Goal: Entertainment & Leisure: Browse casually

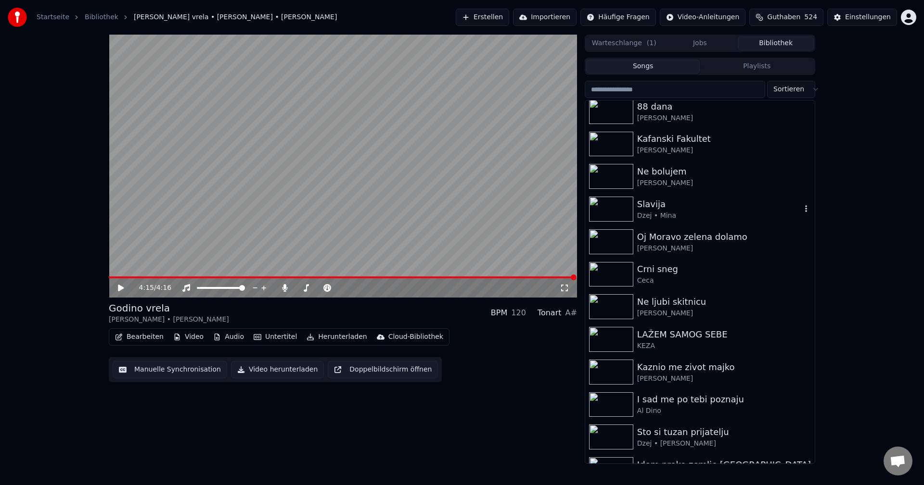
scroll to position [433, 0]
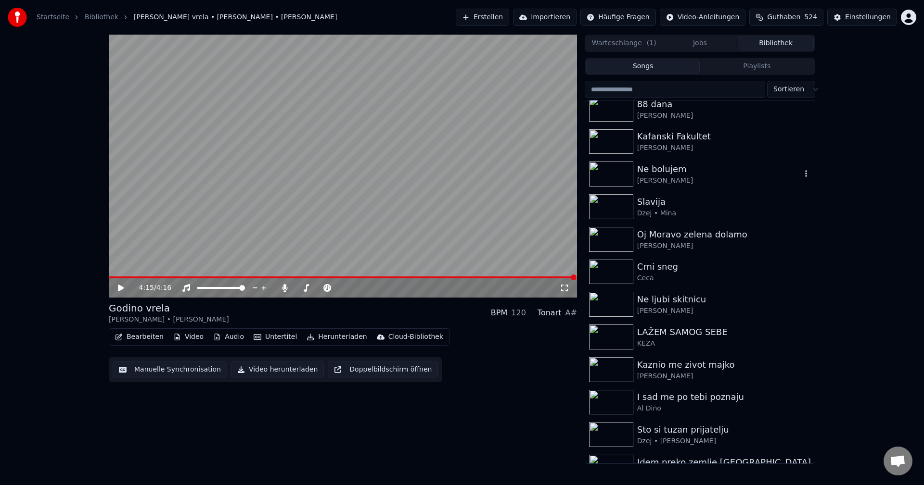
click at [612, 170] on img at bounding box center [611, 174] width 44 height 25
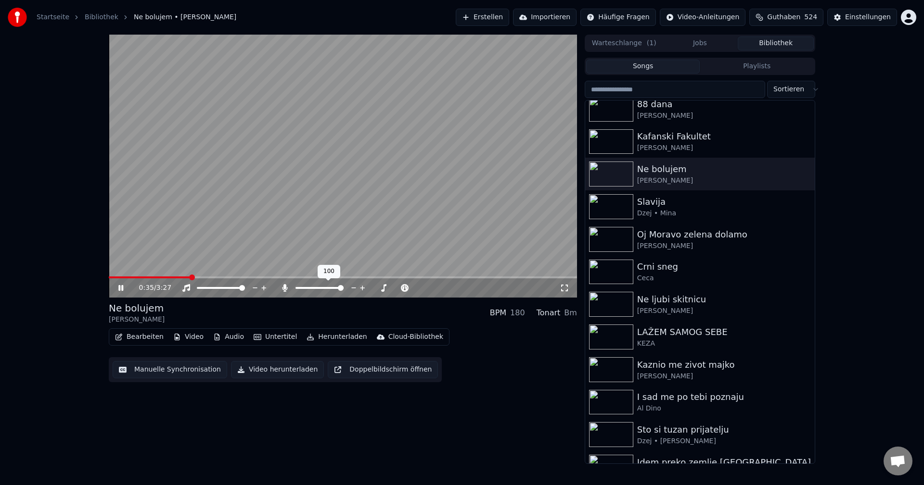
click at [285, 289] on icon at bounding box center [285, 288] width 10 height 8
click at [173, 277] on span at bounding box center [151, 278] width 84 height 2
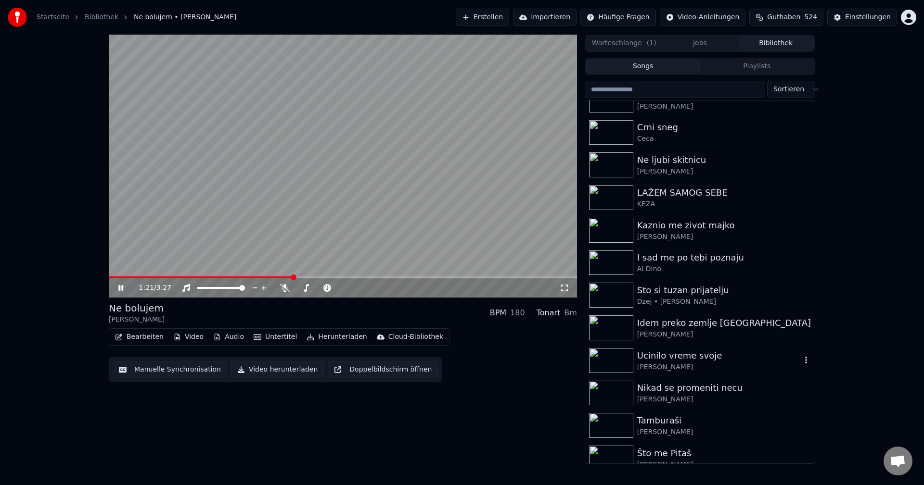
scroll to position [577, 0]
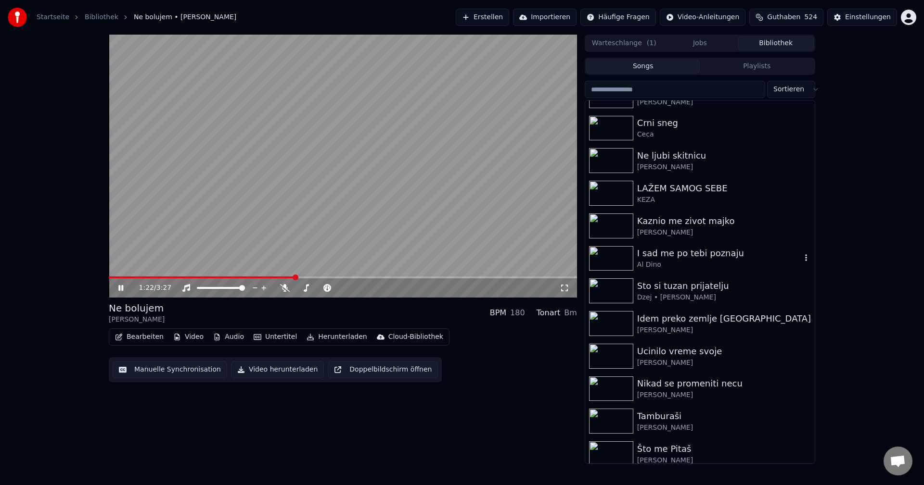
drag, startPoint x: 617, startPoint y: 262, endPoint x: 732, endPoint y: 284, distance: 117.1
click at [617, 261] on img at bounding box center [611, 258] width 44 height 25
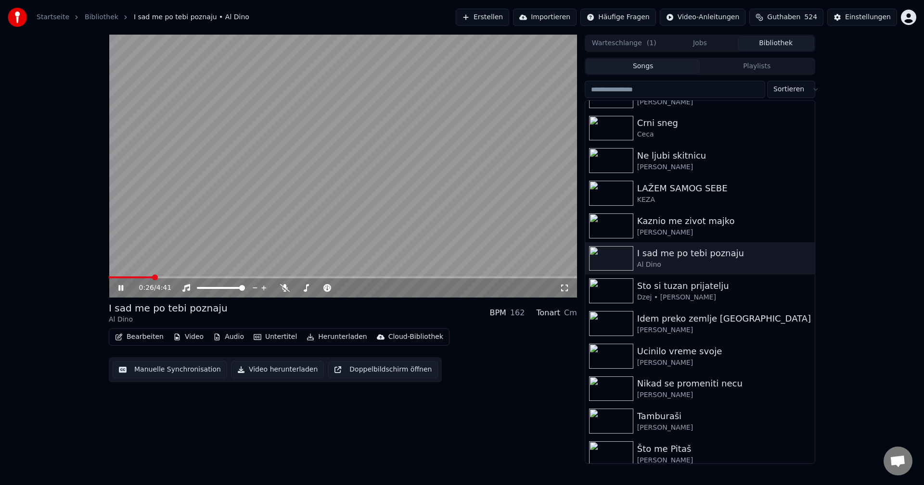
click at [129, 275] on video at bounding box center [343, 166] width 468 height 263
click at [134, 277] on span at bounding box center [131, 278] width 44 height 2
click at [325, 195] on video at bounding box center [343, 166] width 468 height 263
click at [130, 278] on span at bounding box center [120, 278] width 22 height 2
click at [117, 278] on span at bounding box center [113, 278] width 8 height 2
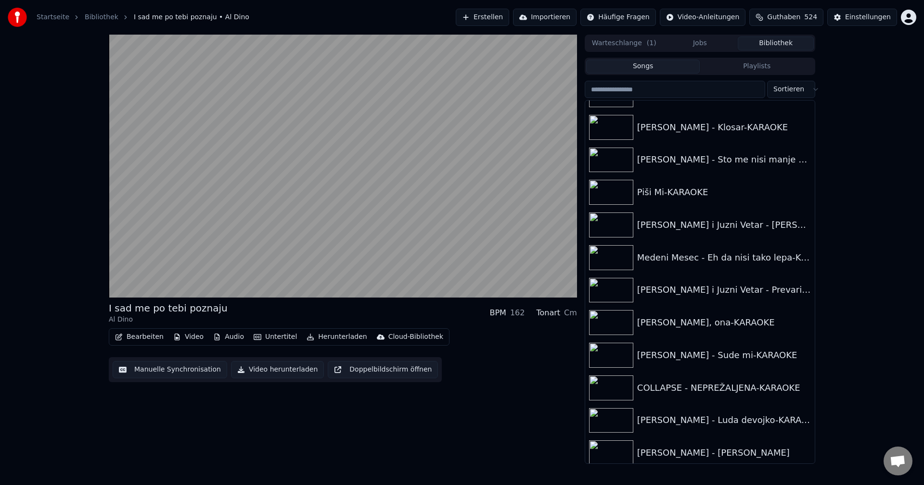
scroll to position [10530, 0]
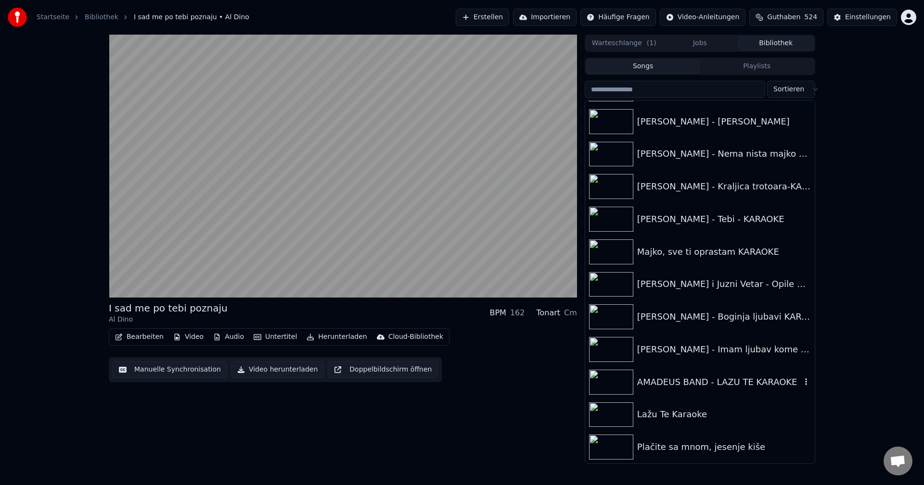
click at [615, 379] on img at bounding box center [611, 382] width 44 height 25
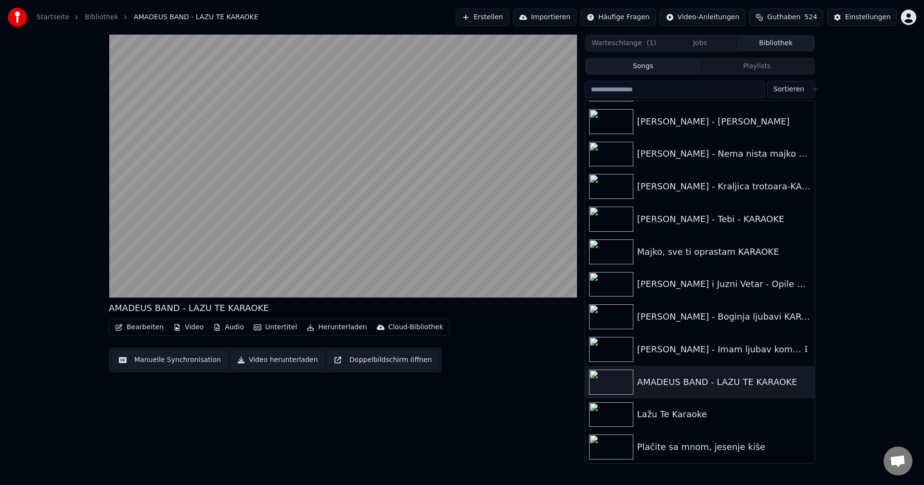
click at [613, 348] on img at bounding box center [611, 349] width 44 height 25
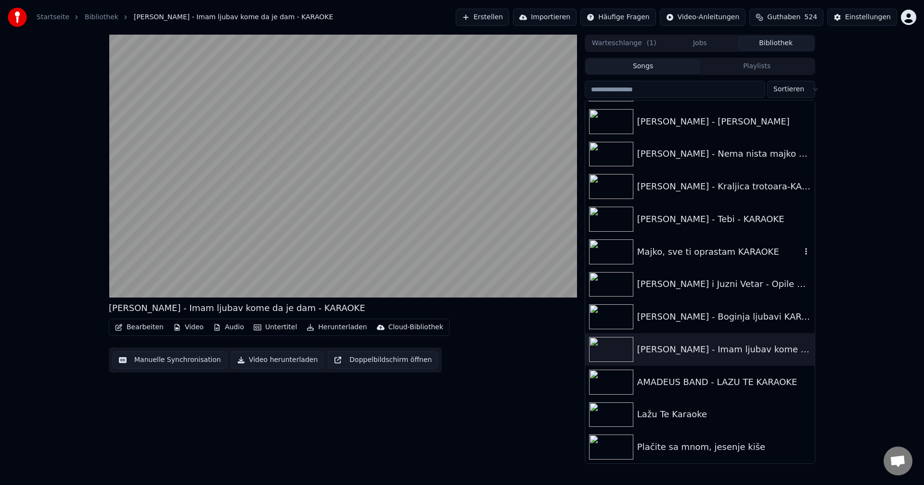
click at [611, 257] on img at bounding box center [611, 252] width 44 height 25
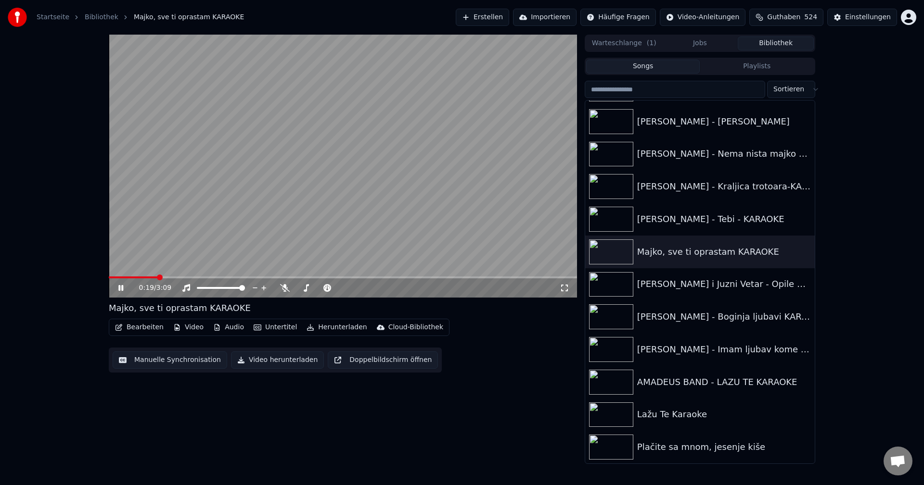
click at [110, 278] on span at bounding box center [133, 278] width 49 height 2
click at [609, 287] on img at bounding box center [611, 284] width 44 height 25
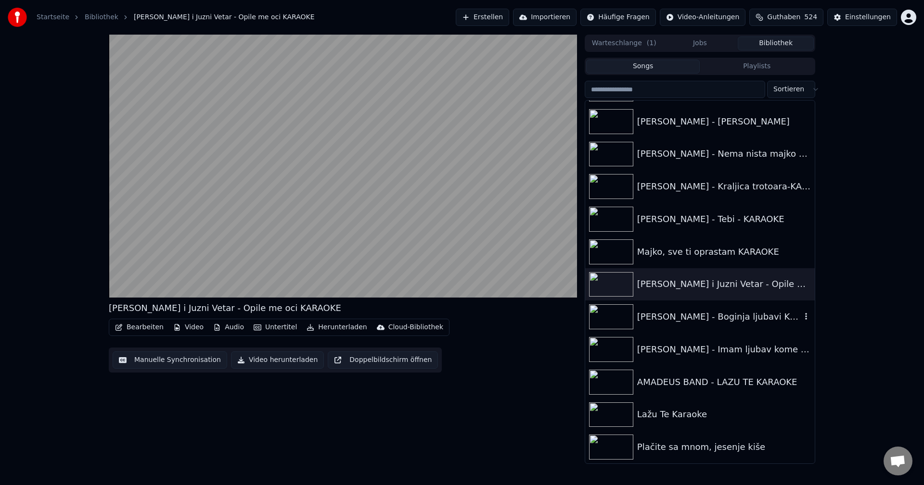
scroll to position [10482, 0]
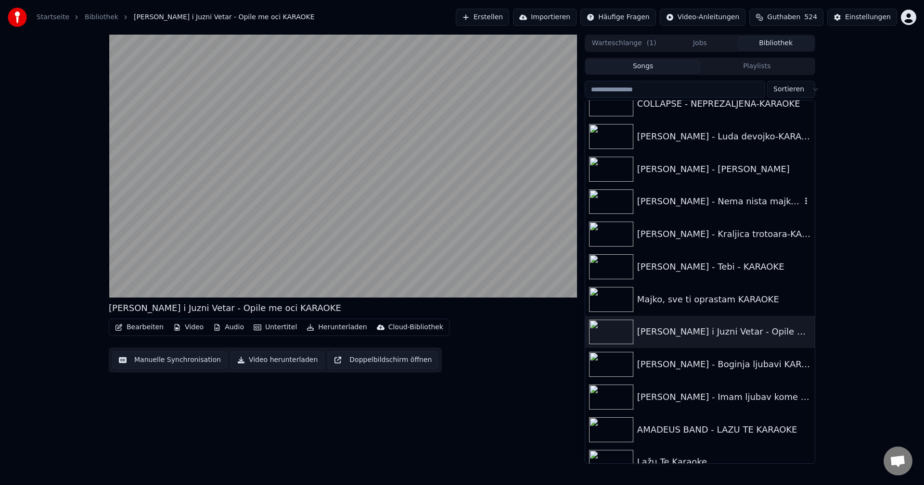
click at [615, 202] on img at bounding box center [611, 202] width 44 height 25
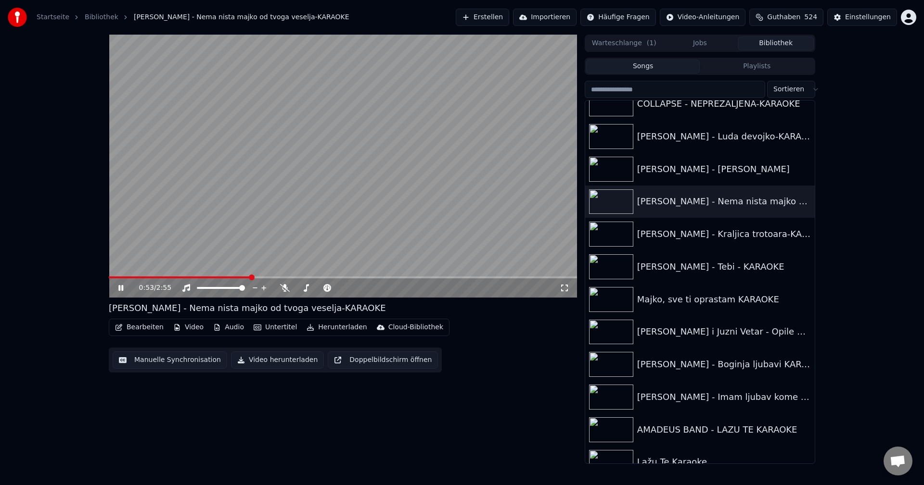
click at [118, 278] on span at bounding box center [180, 278] width 142 height 2
click at [617, 170] on img at bounding box center [611, 169] width 44 height 25
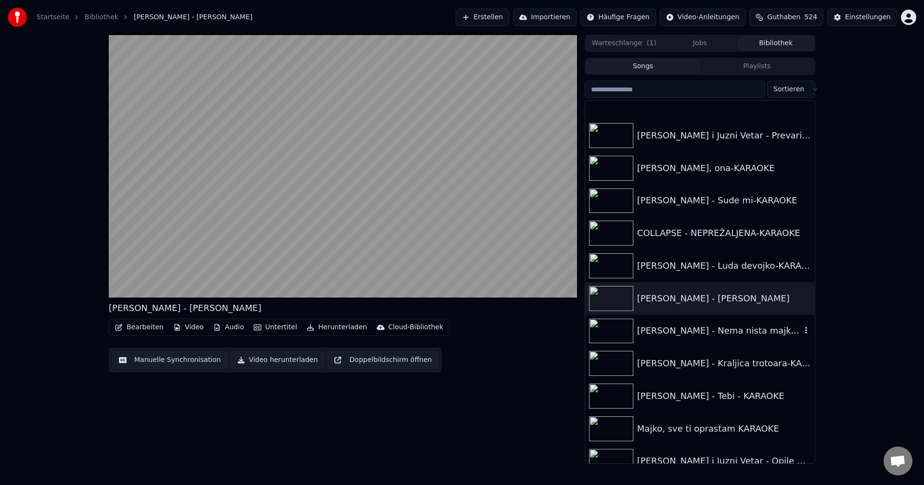
scroll to position [10338, 0]
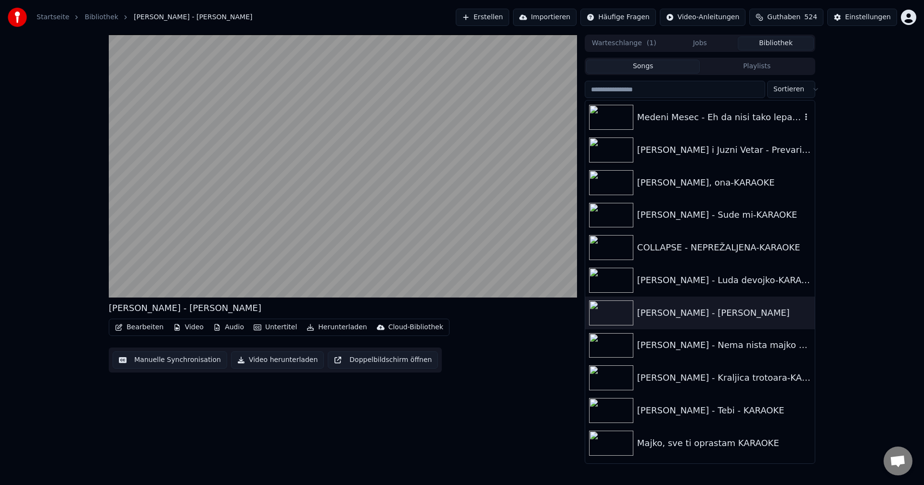
click at [607, 114] on img at bounding box center [611, 117] width 44 height 25
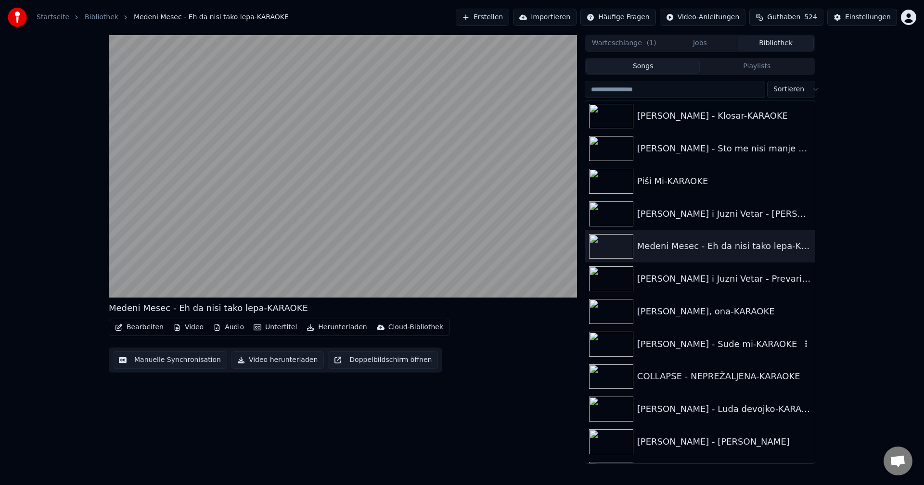
scroll to position [10194, 0]
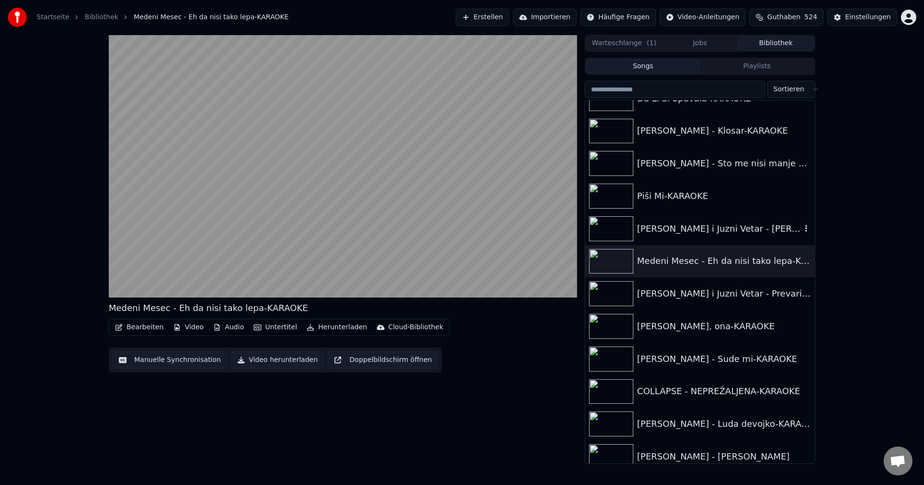
click at [608, 226] on img at bounding box center [611, 229] width 44 height 25
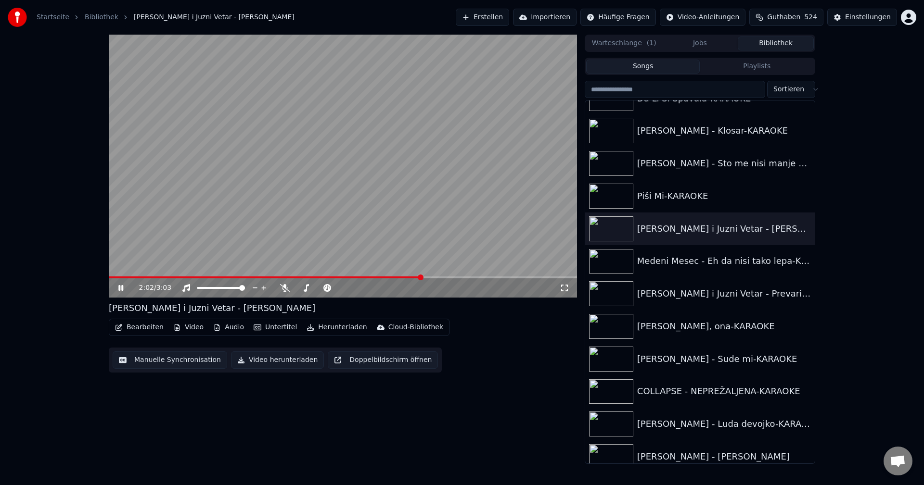
click at [116, 277] on span at bounding box center [265, 278] width 313 height 2
click at [613, 162] on img at bounding box center [611, 163] width 44 height 25
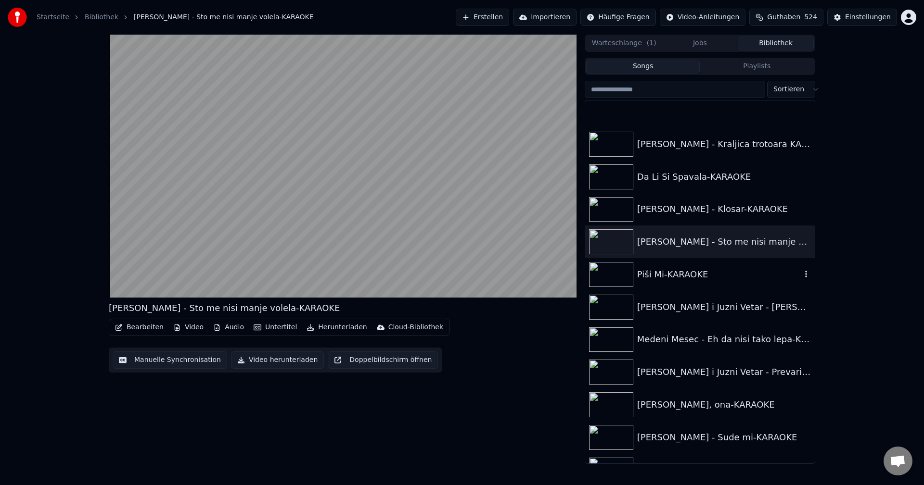
scroll to position [10097, 0]
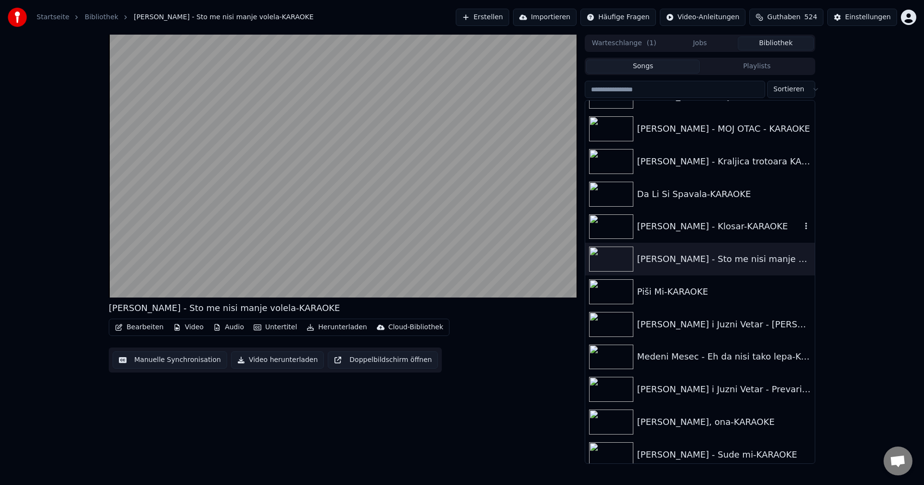
click at [605, 229] on img at bounding box center [611, 227] width 44 height 25
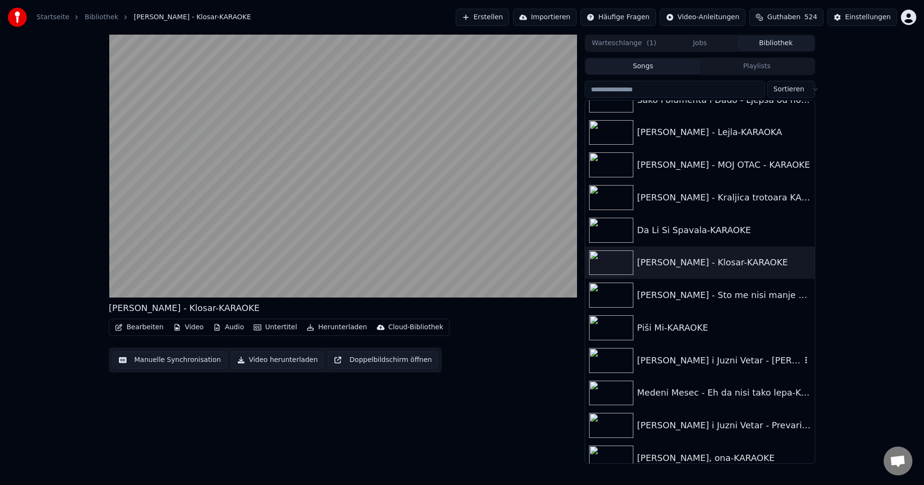
scroll to position [10049, 0]
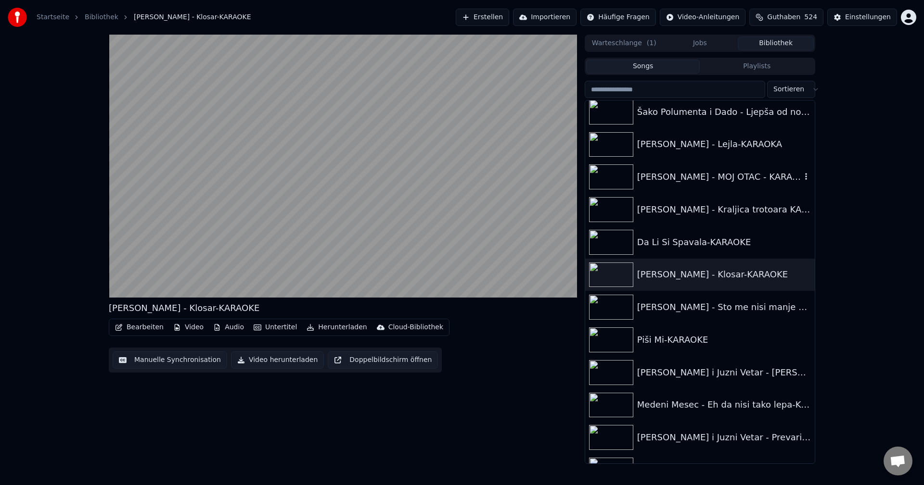
click at [612, 174] on img at bounding box center [611, 177] width 44 height 25
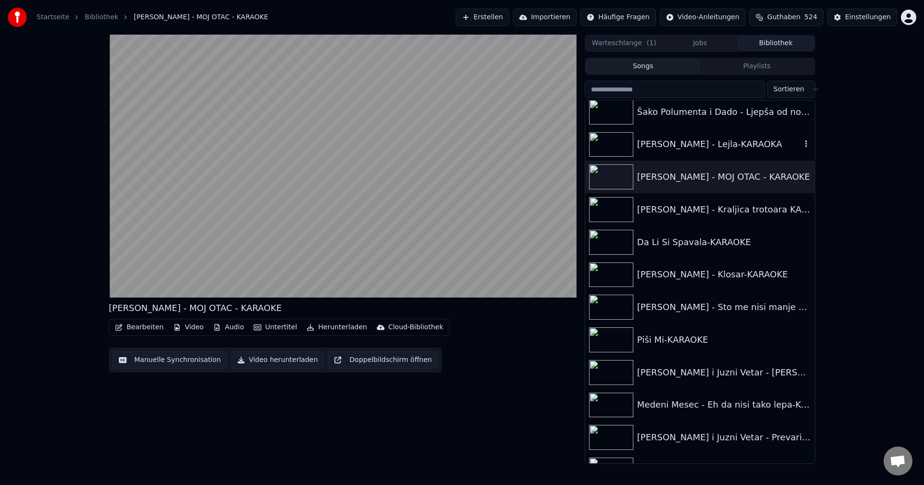
click at [613, 146] on img at bounding box center [611, 144] width 44 height 25
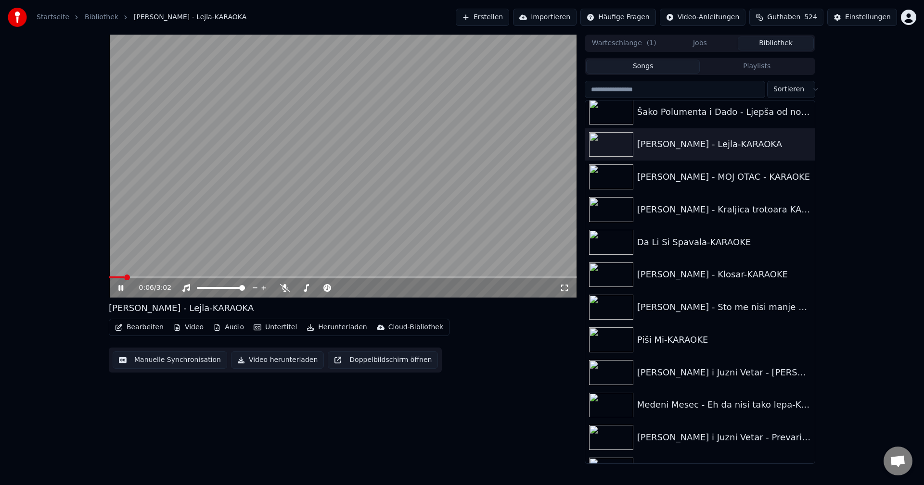
click at [124, 278] on span at bounding box center [116, 278] width 15 height 2
click at [146, 277] on span at bounding box center [343, 278] width 468 height 2
click at [164, 277] on span at bounding box center [343, 278] width 468 height 2
click at [618, 245] on img at bounding box center [611, 242] width 44 height 25
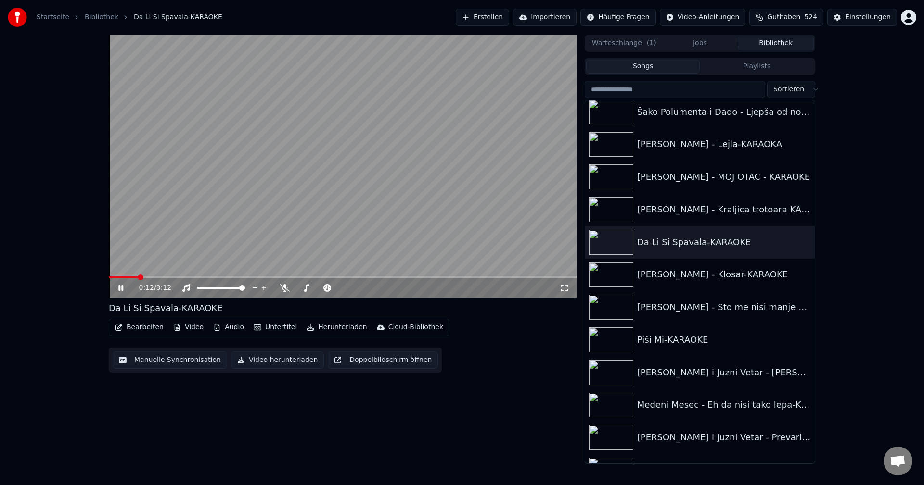
click at [109, 278] on span at bounding box center [123, 278] width 29 height 2
click at [111, 278] on span at bounding box center [179, 278] width 141 height 2
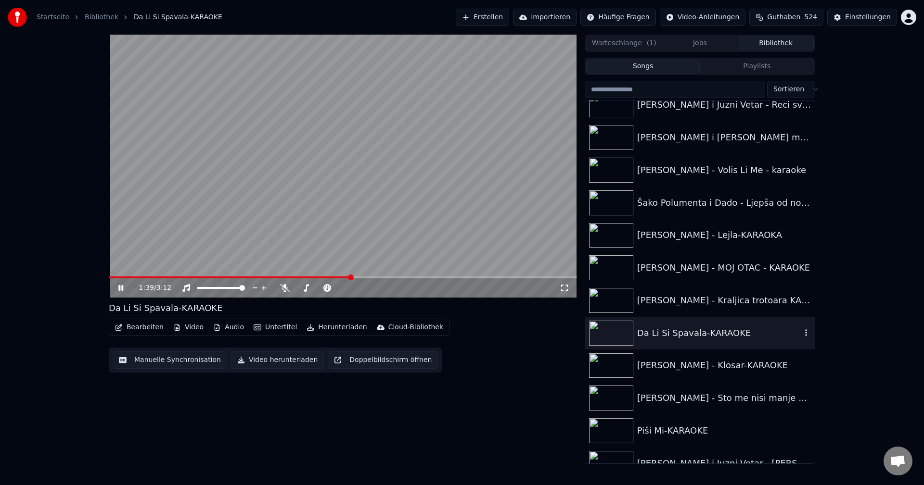
scroll to position [9953, 0]
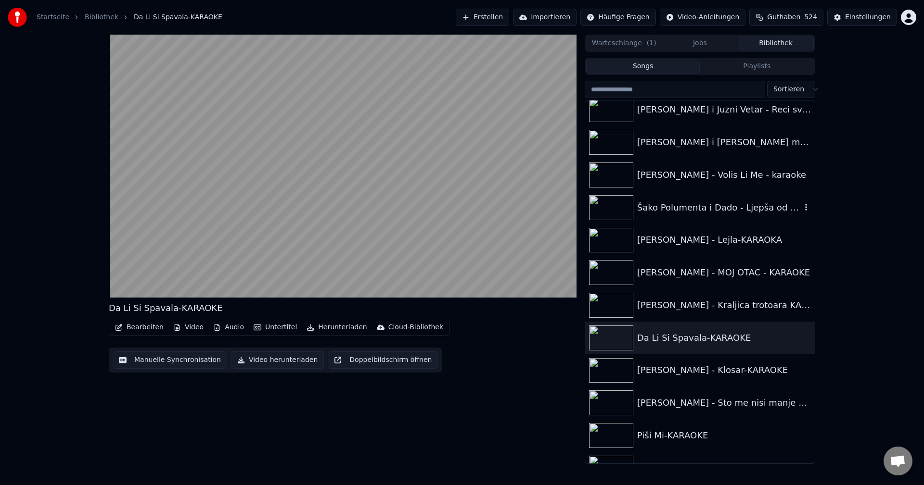
click at [606, 207] on img at bounding box center [611, 207] width 44 height 25
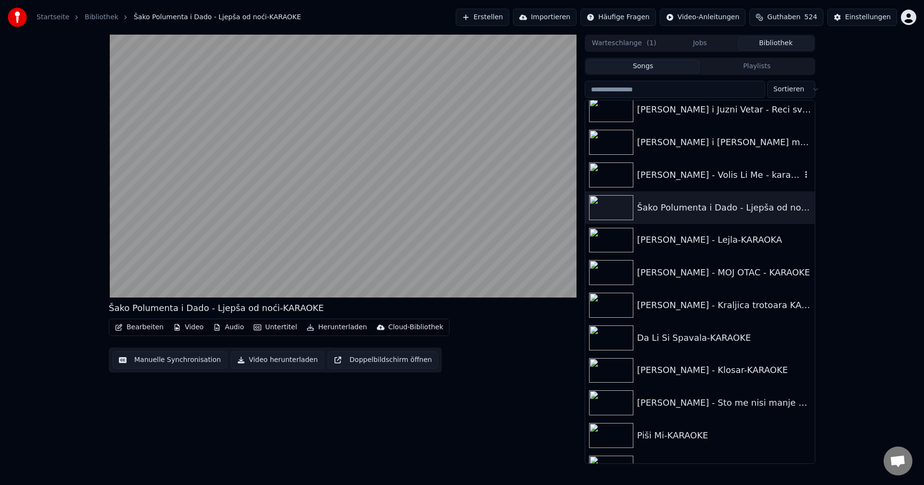
click at [610, 174] on img at bounding box center [611, 175] width 44 height 25
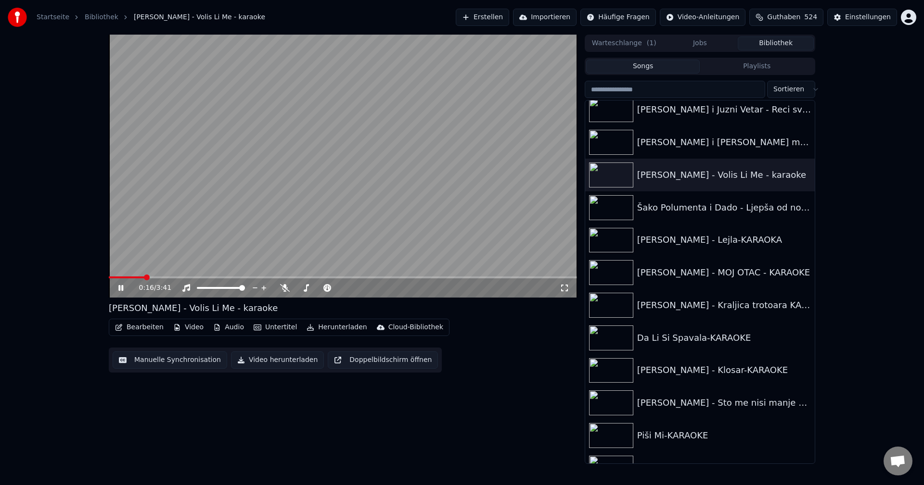
click at [118, 280] on div "0:16 / 3:41" at bounding box center [343, 288] width 468 height 19
click at [117, 277] on span at bounding box center [127, 278] width 37 height 2
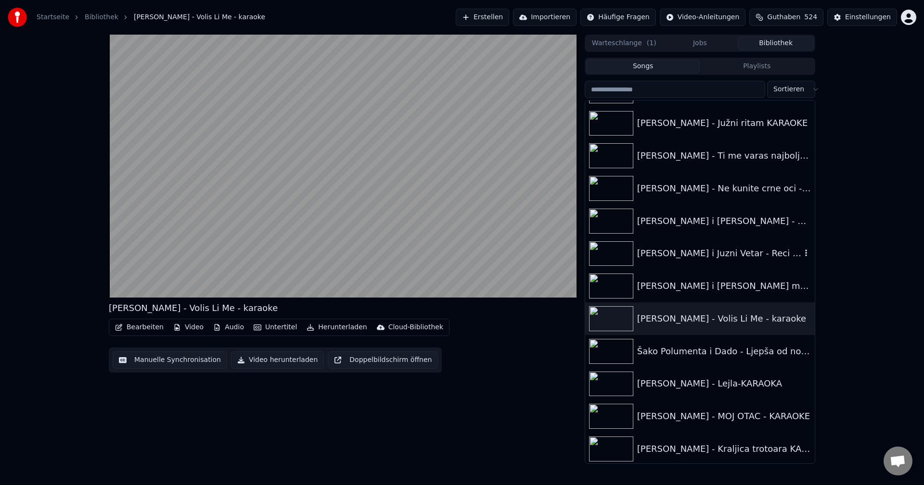
scroll to position [9761, 0]
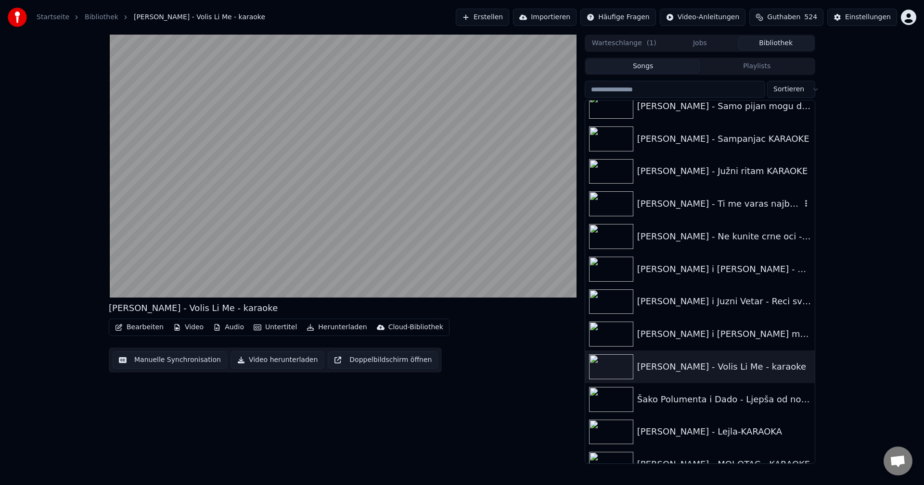
drag, startPoint x: 609, startPoint y: 199, endPoint x: 611, endPoint y: 204, distance: 5.4
click at [608, 199] on img at bounding box center [611, 203] width 44 height 25
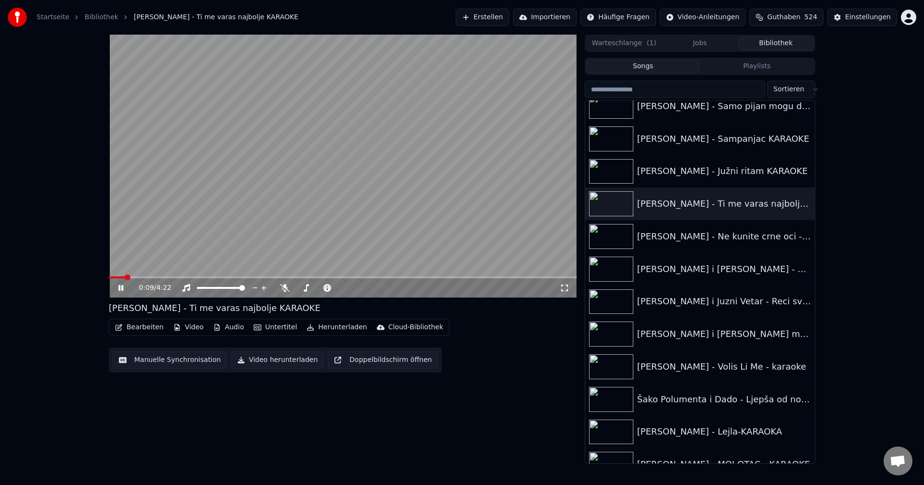
click at [138, 277] on span at bounding box center [343, 278] width 468 height 2
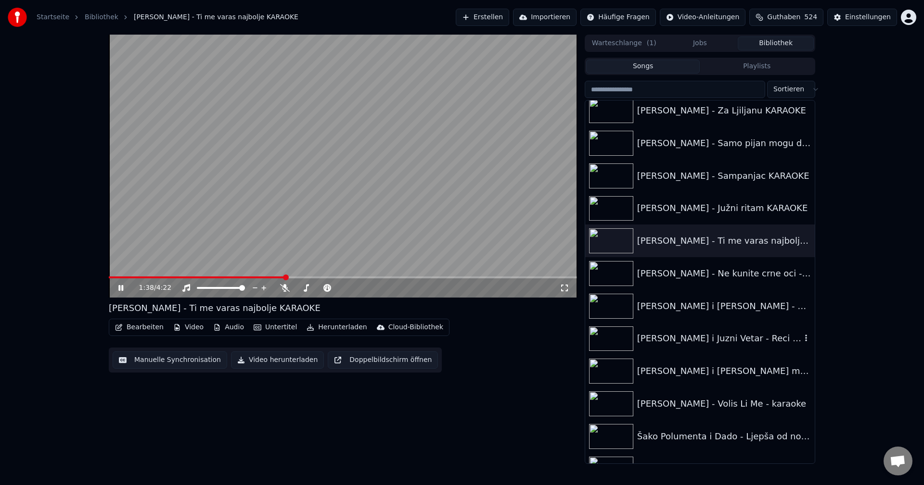
scroll to position [9664, 0]
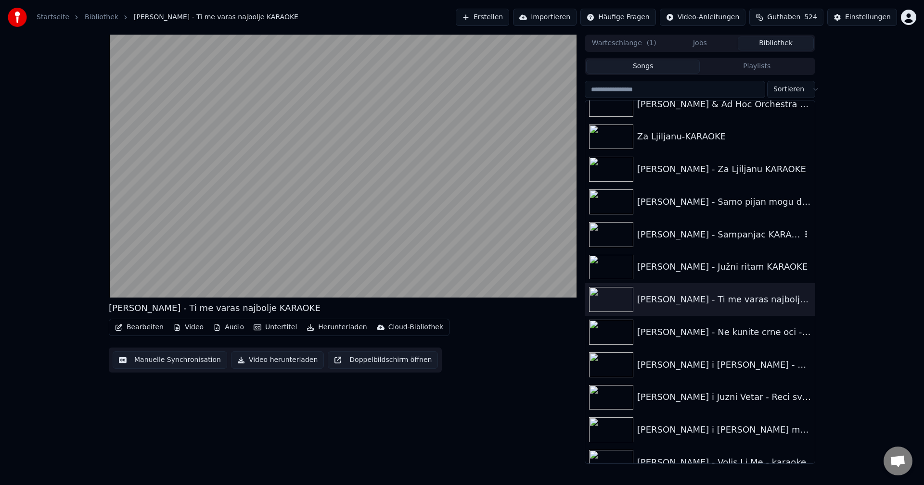
click at [607, 232] on img at bounding box center [611, 234] width 44 height 25
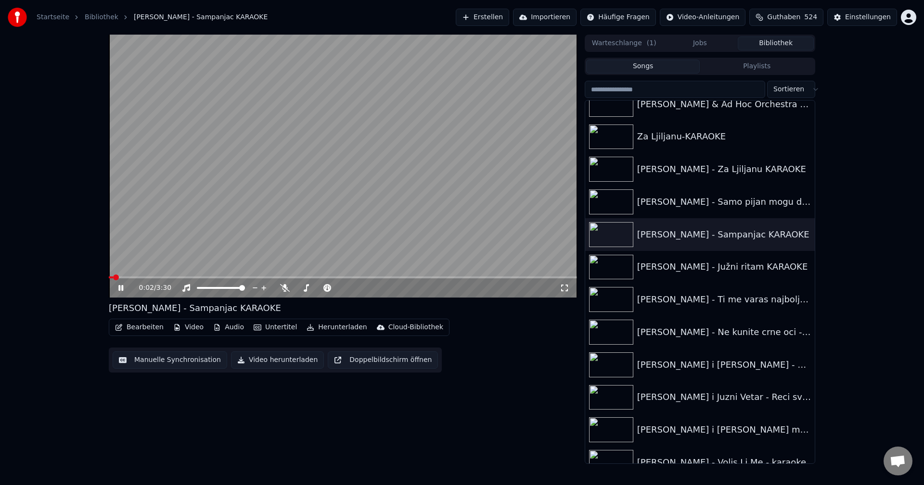
click at [112, 278] on span at bounding box center [111, 278] width 4 height 2
click at [116, 278] on span at bounding box center [167, 278] width 117 height 2
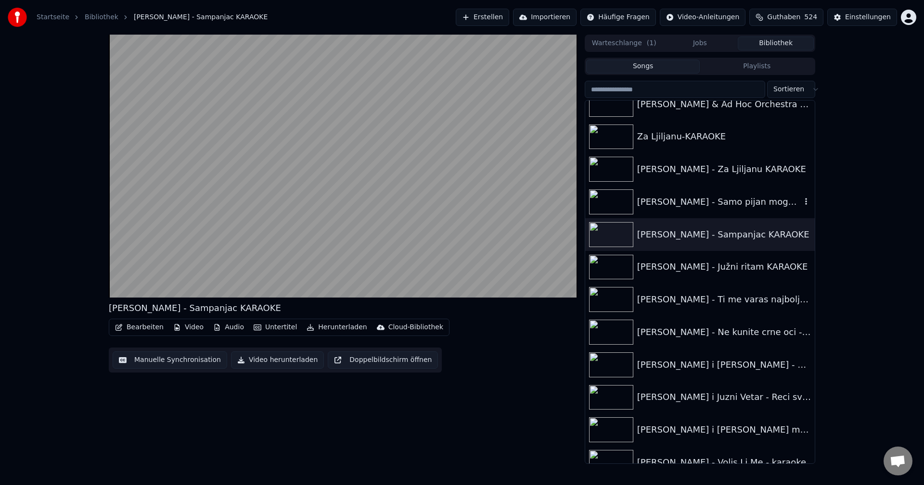
click at [605, 196] on img at bounding box center [611, 202] width 44 height 25
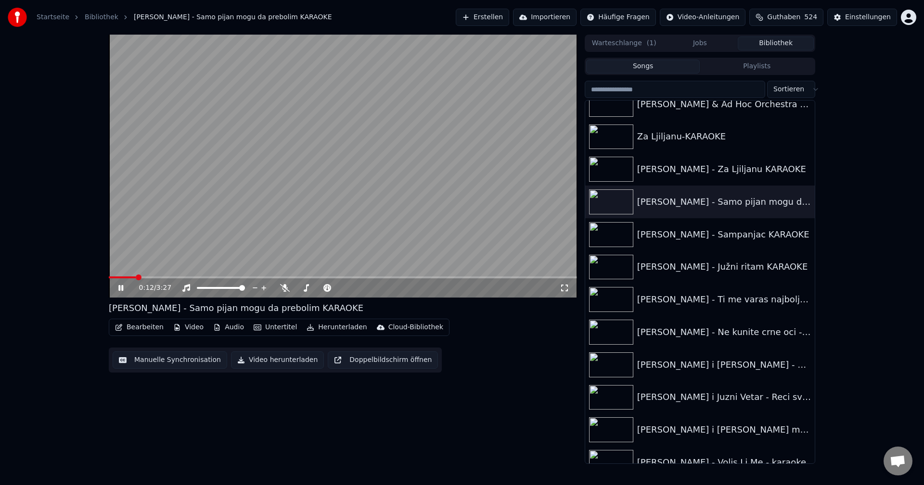
click at [136, 278] on span at bounding box center [122, 278] width 27 height 2
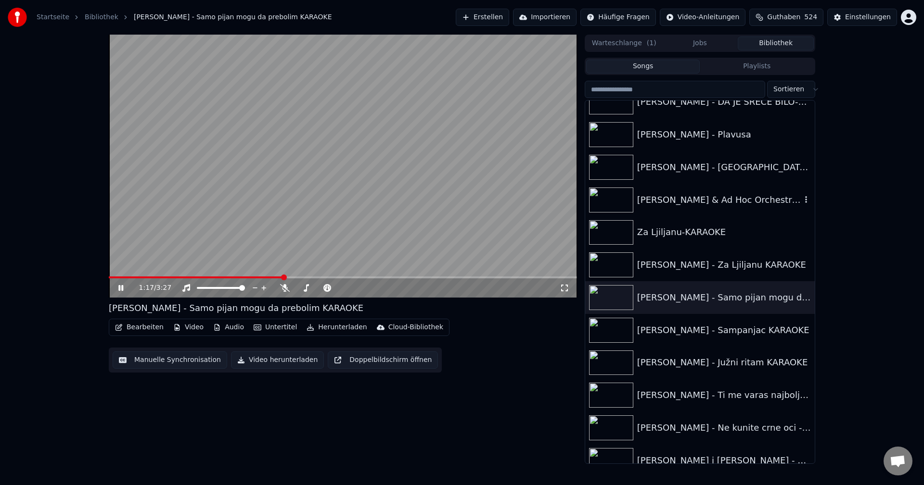
click at [609, 200] on img at bounding box center [611, 200] width 44 height 25
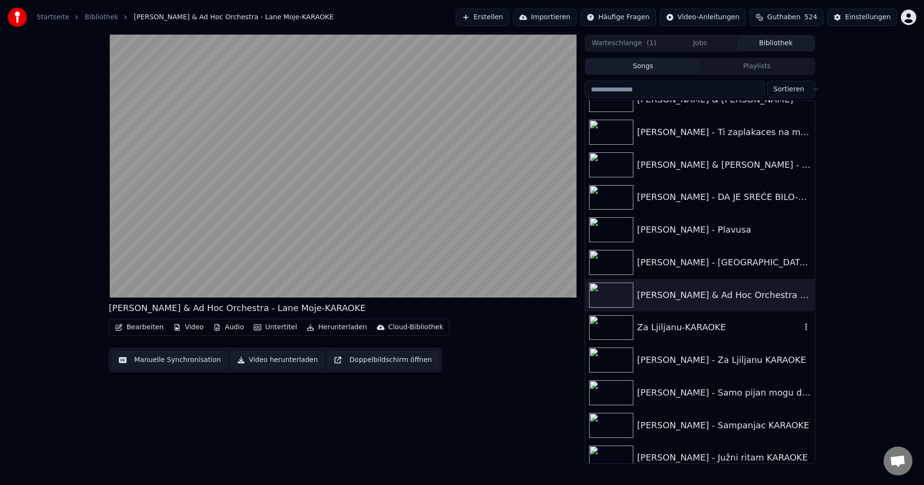
scroll to position [9472, 0]
click at [601, 264] on img at bounding box center [611, 263] width 44 height 25
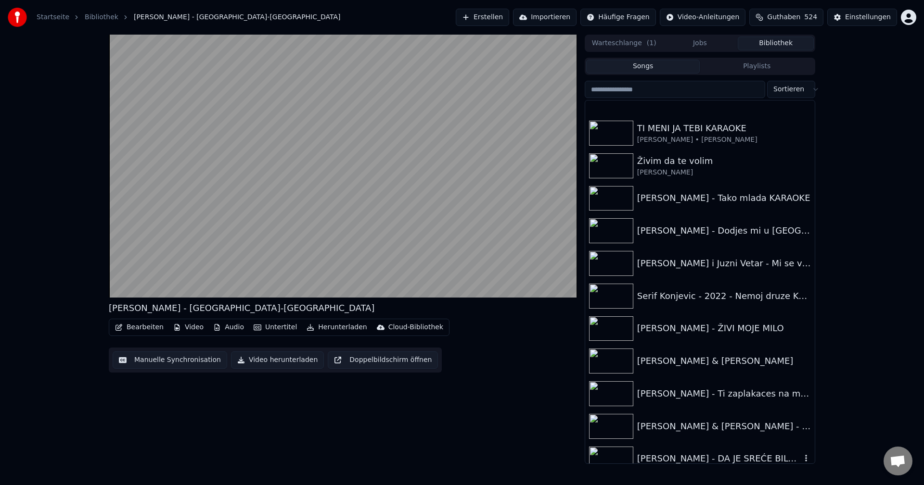
scroll to position [9183, 0]
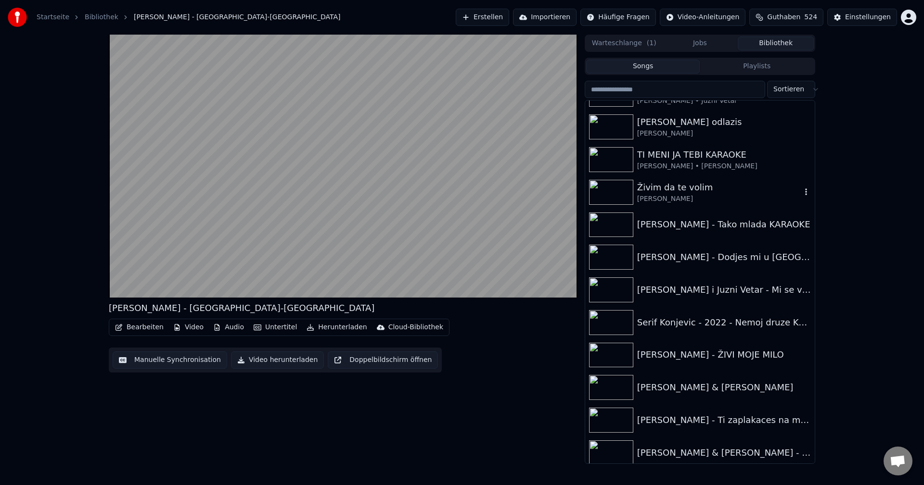
click at [612, 191] on img at bounding box center [611, 192] width 44 height 25
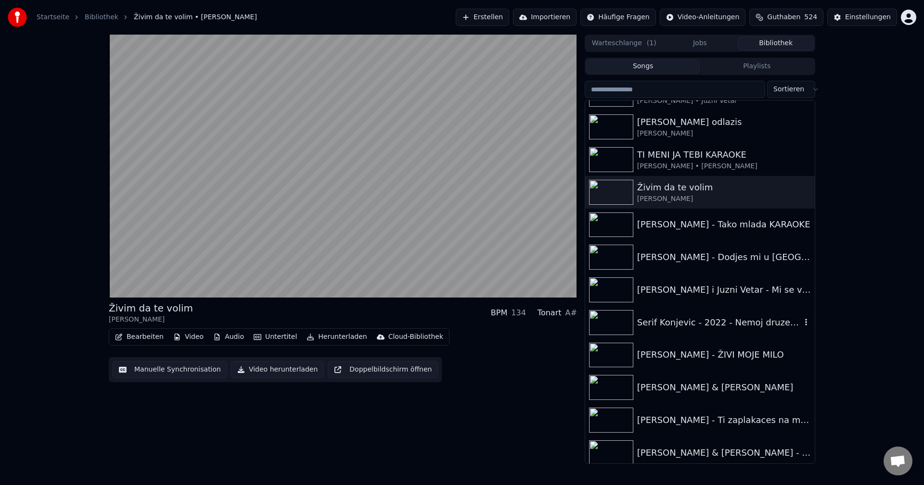
click at [599, 322] on img at bounding box center [611, 322] width 44 height 25
